Goal: Task Accomplishment & Management: Complete application form

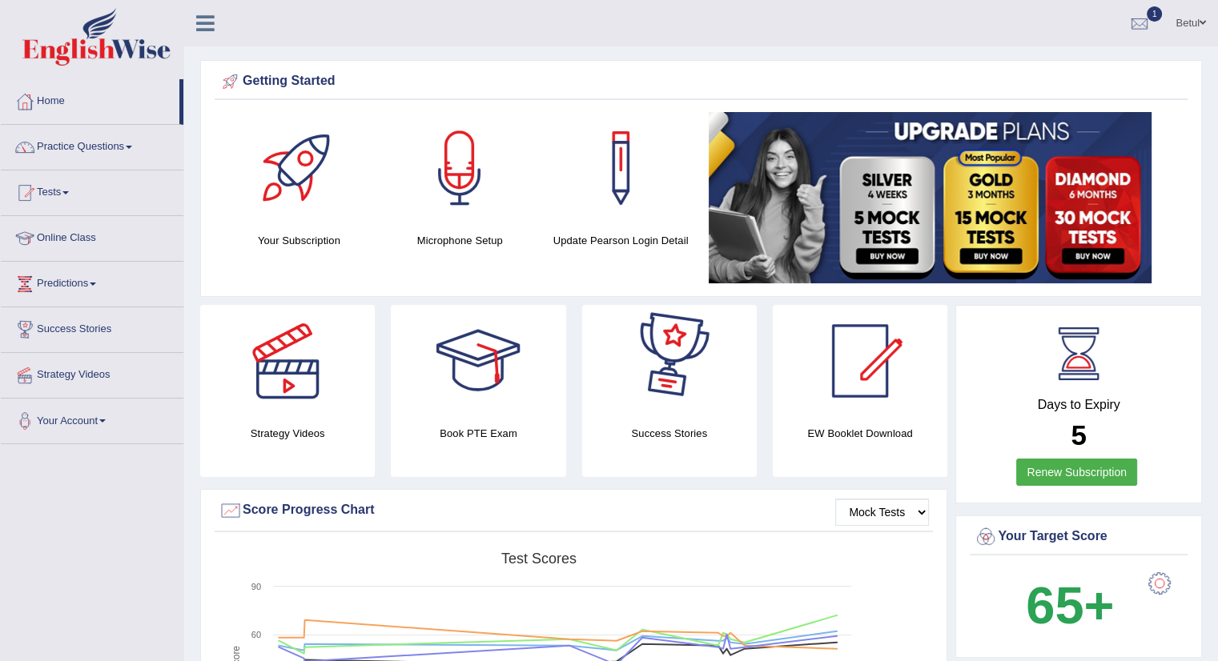
click at [1161, 579] on div at bounding box center [1159, 584] width 32 height 32
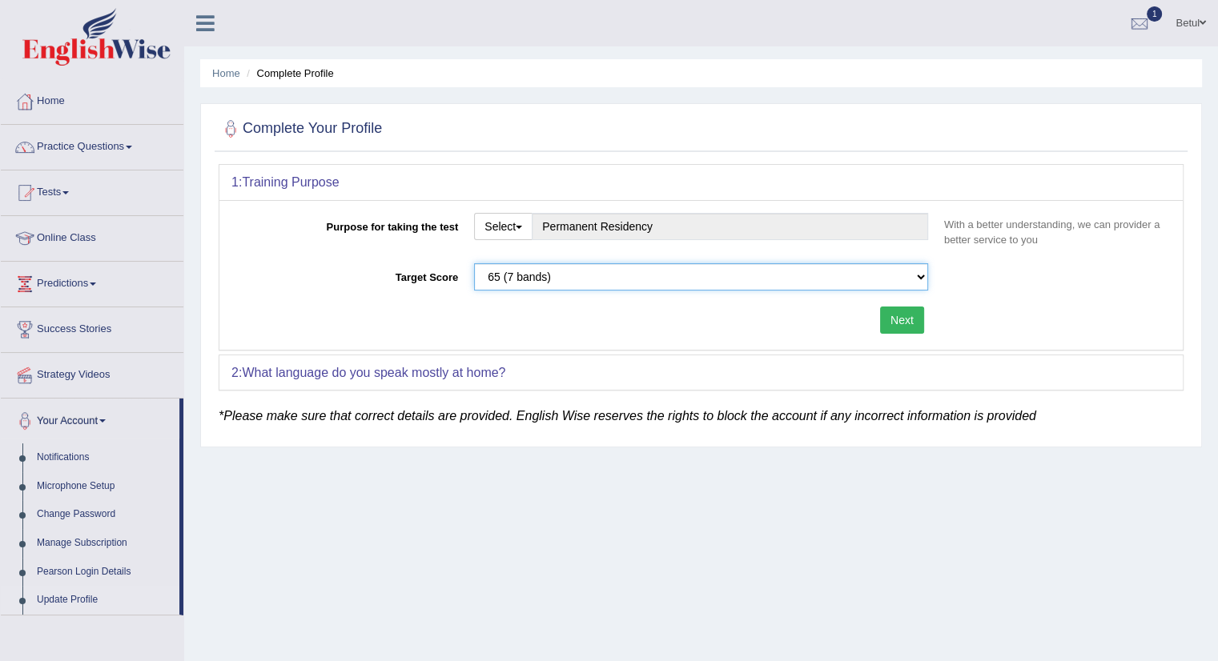
click at [749, 275] on select "Please select the correct value 50 (6 bands) 58 (6.5 bands) 65 (7 bands) 79 (8 …" at bounding box center [701, 276] width 454 height 27
click at [395, 505] on div "Home Complete Profile Complete Your Profile 1: Training Purpose Purpose for tak…" at bounding box center [701, 400] width 1034 height 801
click at [71, 116] on link "Home" at bounding box center [92, 99] width 183 height 40
